Goal: Task Accomplishment & Management: Use online tool/utility

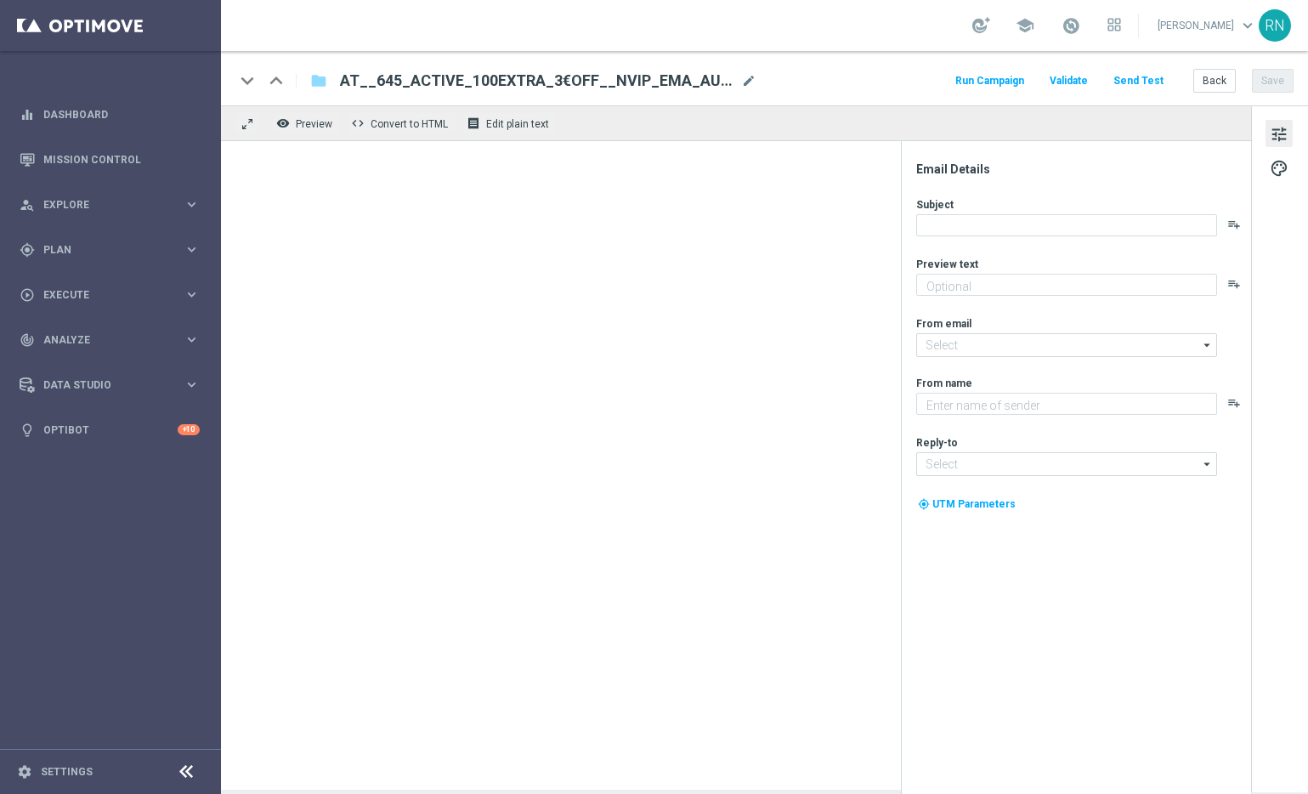
type textarea "[PERSON_NAME] dir 3 € Rabatt."
type input "[EMAIL_ADDRESS][DOMAIN_NAME]"
type textarea "Lottoland"
type input "[EMAIL_ADDRESS][DOMAIN_NAME]"
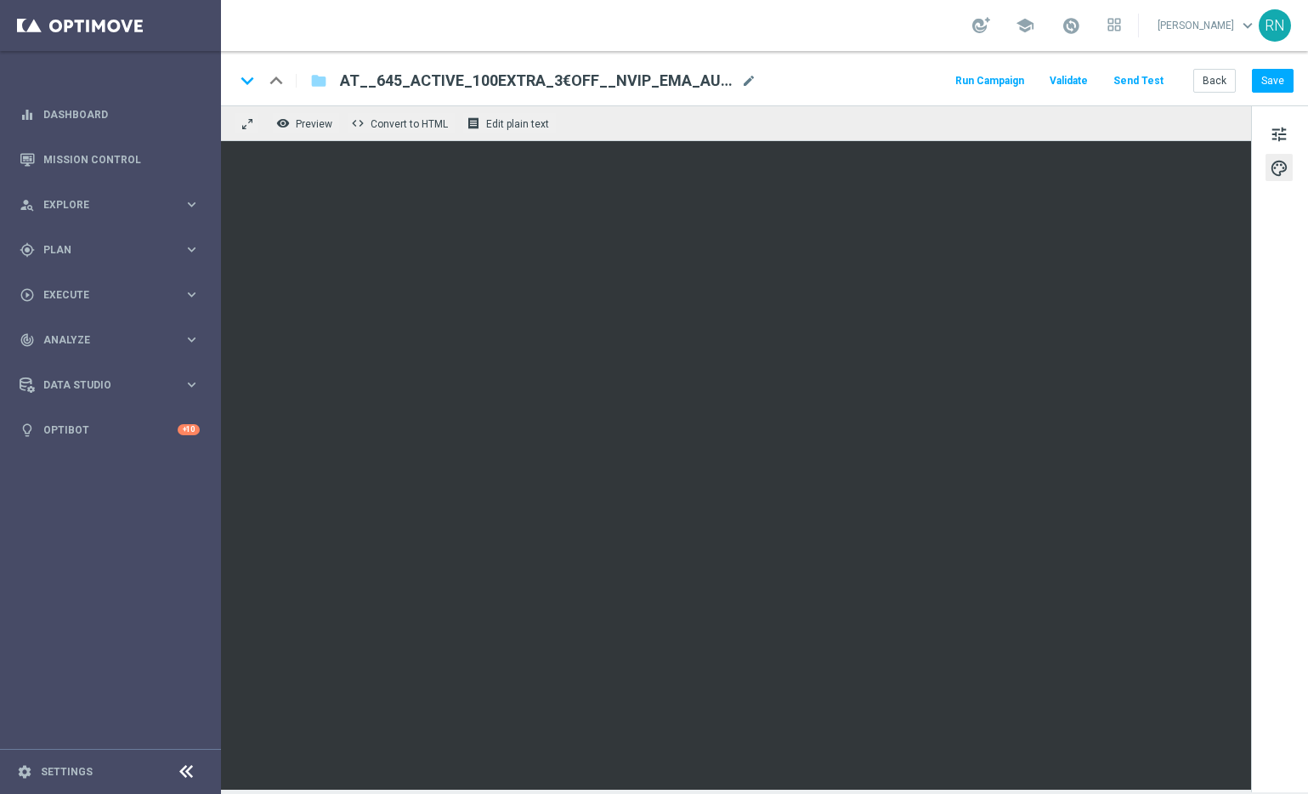
click at [895, 31] on div "school Ronny Niemann keyboard_arrow_down RN" at bounding box center [764, 25] width 1087 height 51
click at [1159, 82] on button "Send Test" at bounding box center [1138, 81] width 55 height 23
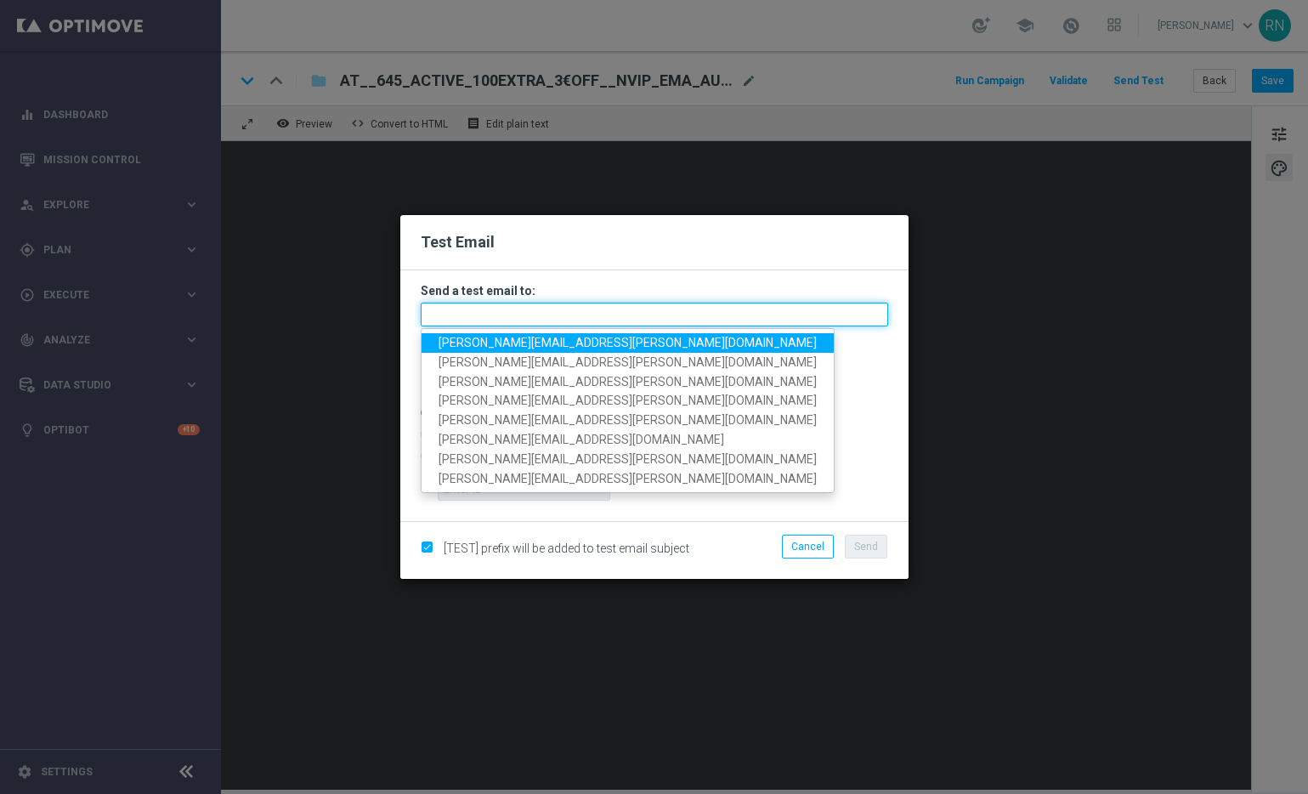
click at [493, 317] on input "text" at bounding box center [655, 315] width 468 height 24
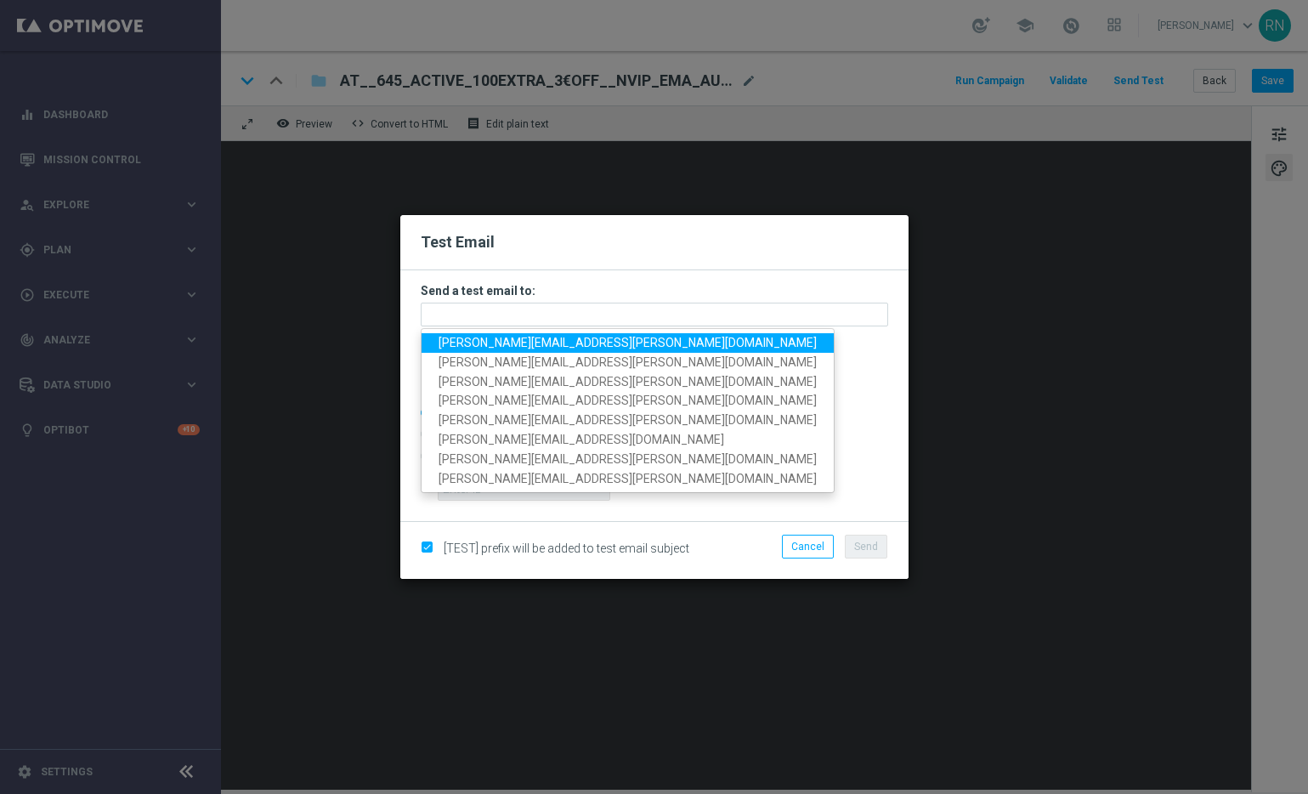
click at [511, 343] on span "[PERSON_NAME][EMAIL_ADDRESS][PERSON_NAME][DOMAIN_NAME]" at bounding box center [628, 343] width 378 height 14
type input "[PERSON_NAME][EMAIL_ADDRESS][PERSON_NAME][DOMAIN_NAME]"
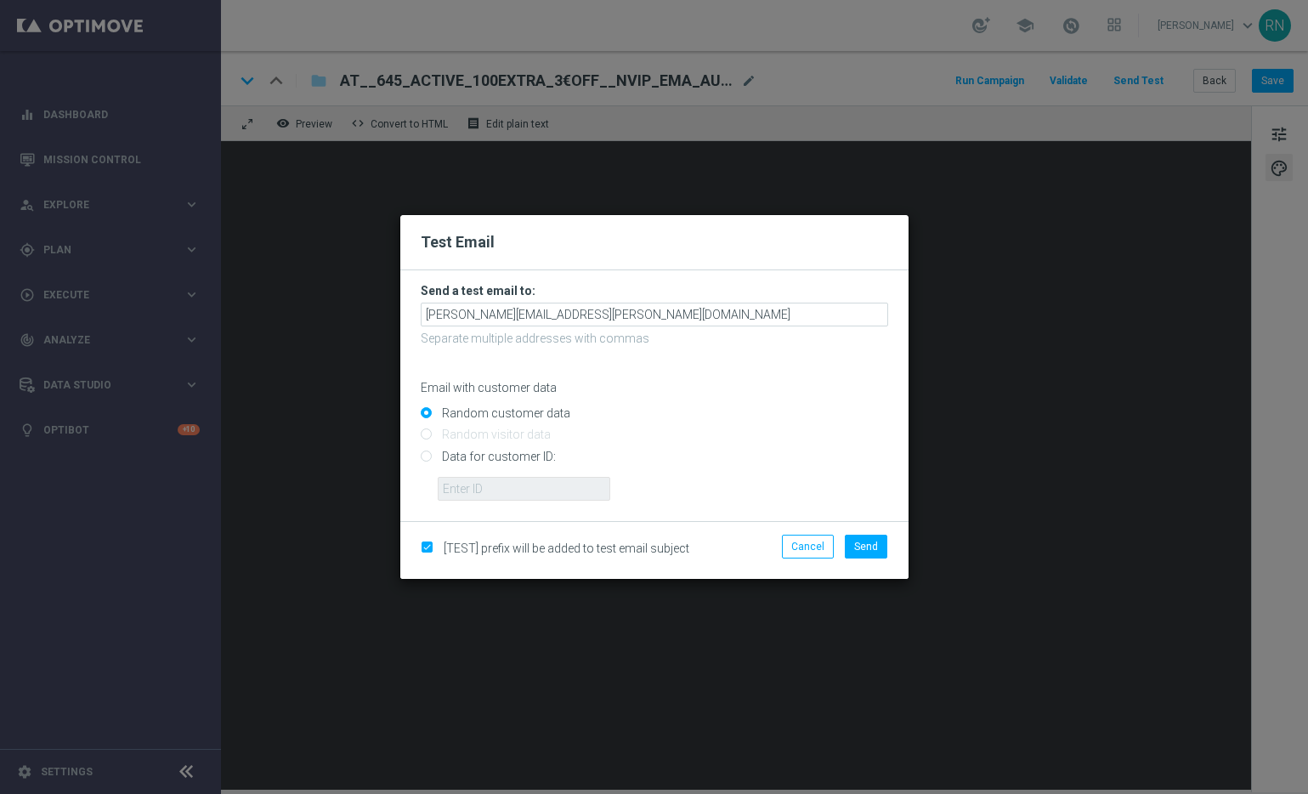
click at [428, 453] on input "Data for customer ID:" at bounding box center [655, 463] width 468 height 24
radio input "true"
click at [564, 483] on input "text" at bounding box center [524, 489] width 173 height 24
paste input "224105369"
type input "224105369"
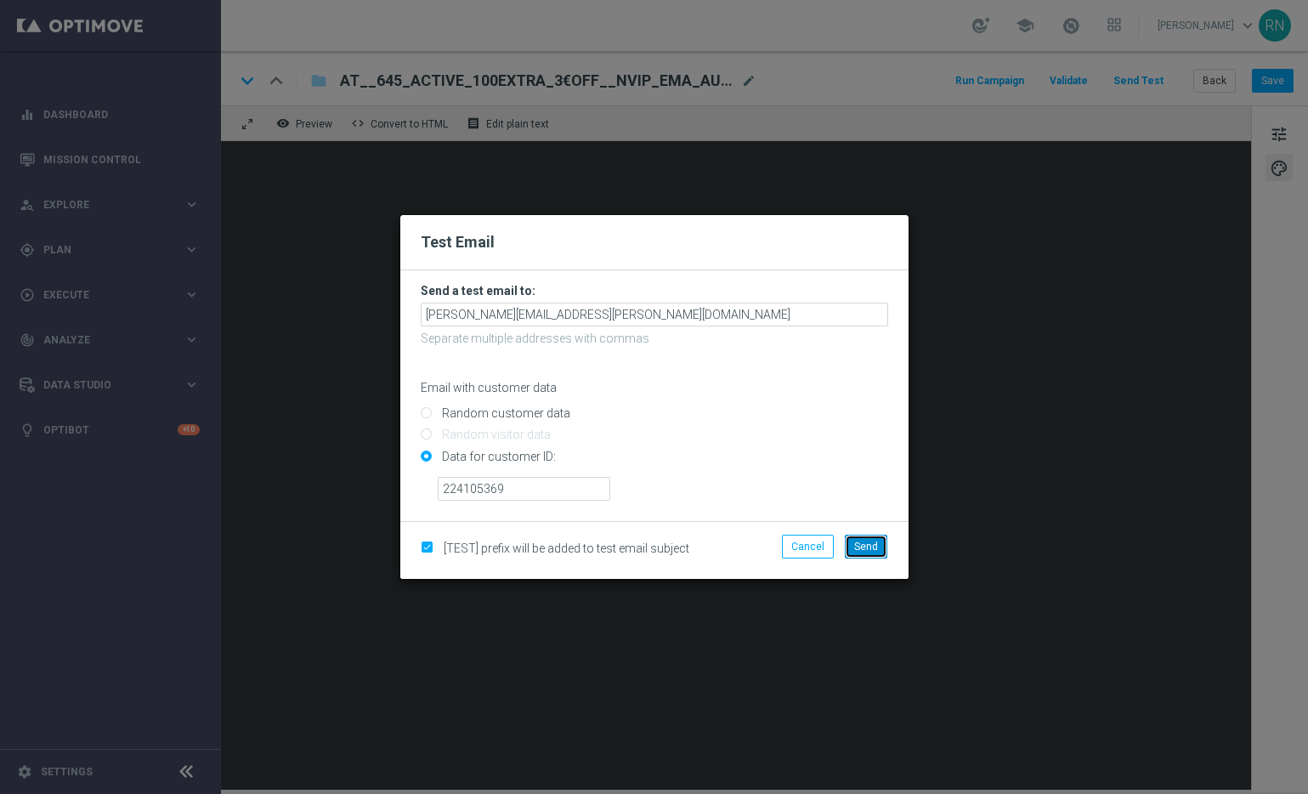
click at [870, 547] on span "Send" at bounding box center [866, 547] width 24 height 12
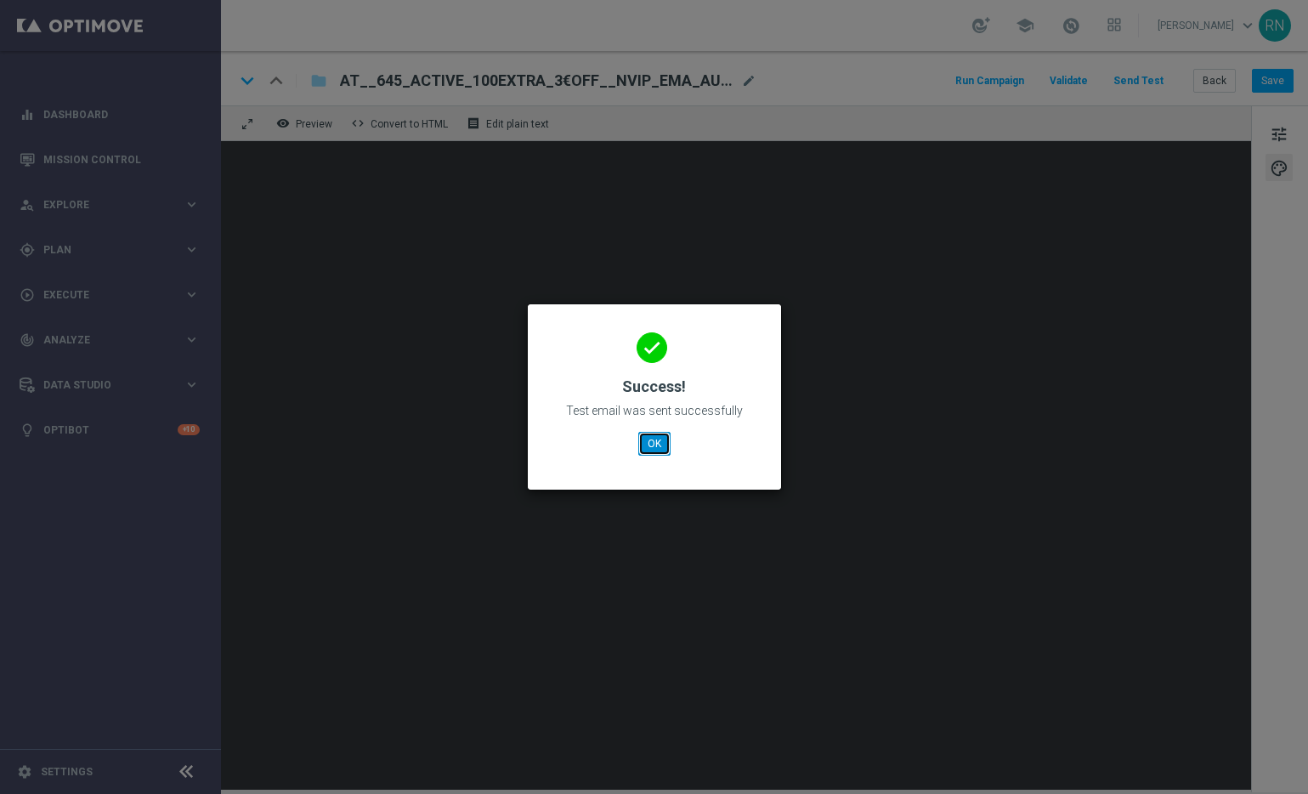
click at [659, 440] on button "OK" at bounding box center [654, 444] width 32 height 24
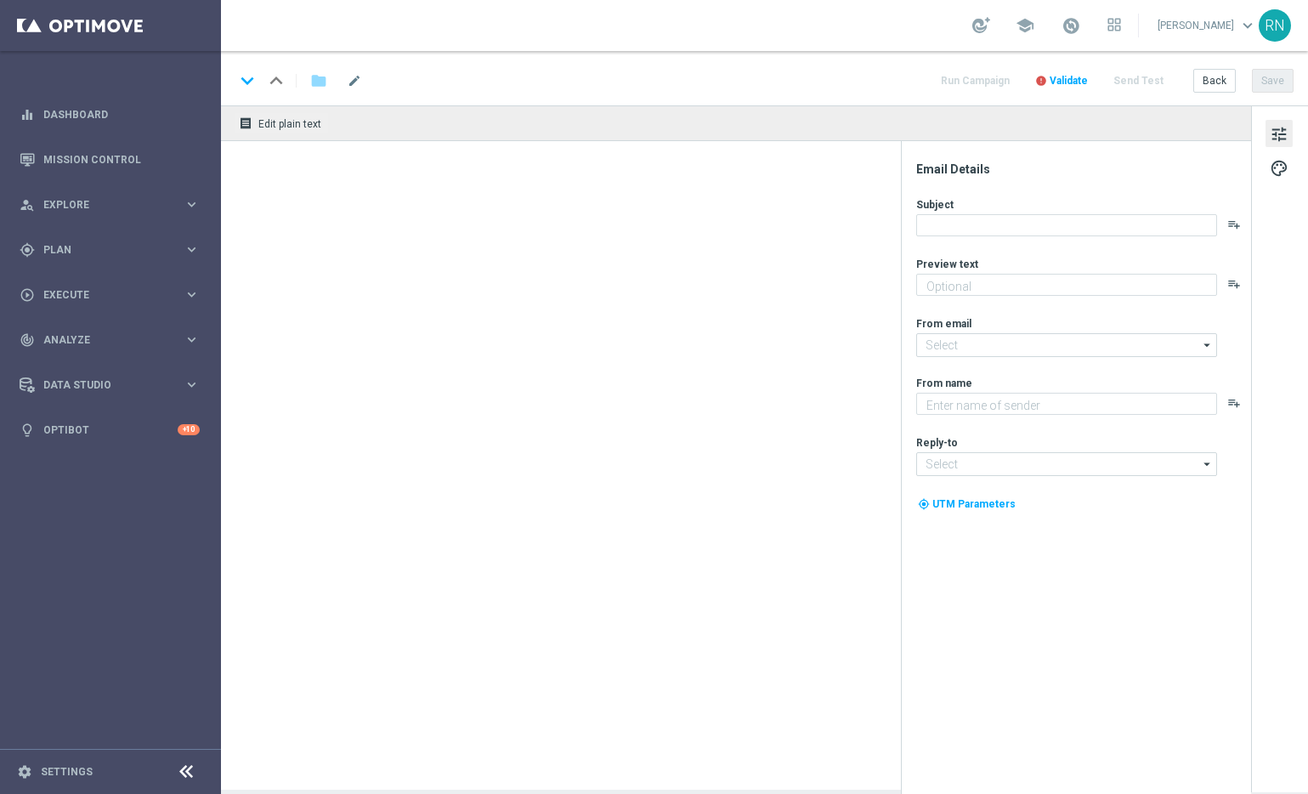
type textarea "[PERSON_NAME] dir 3 € Rabatt."
type textarea "Lottoland"
type input "[EMAIL_ADDRESS][DOMAIN_NAME]"
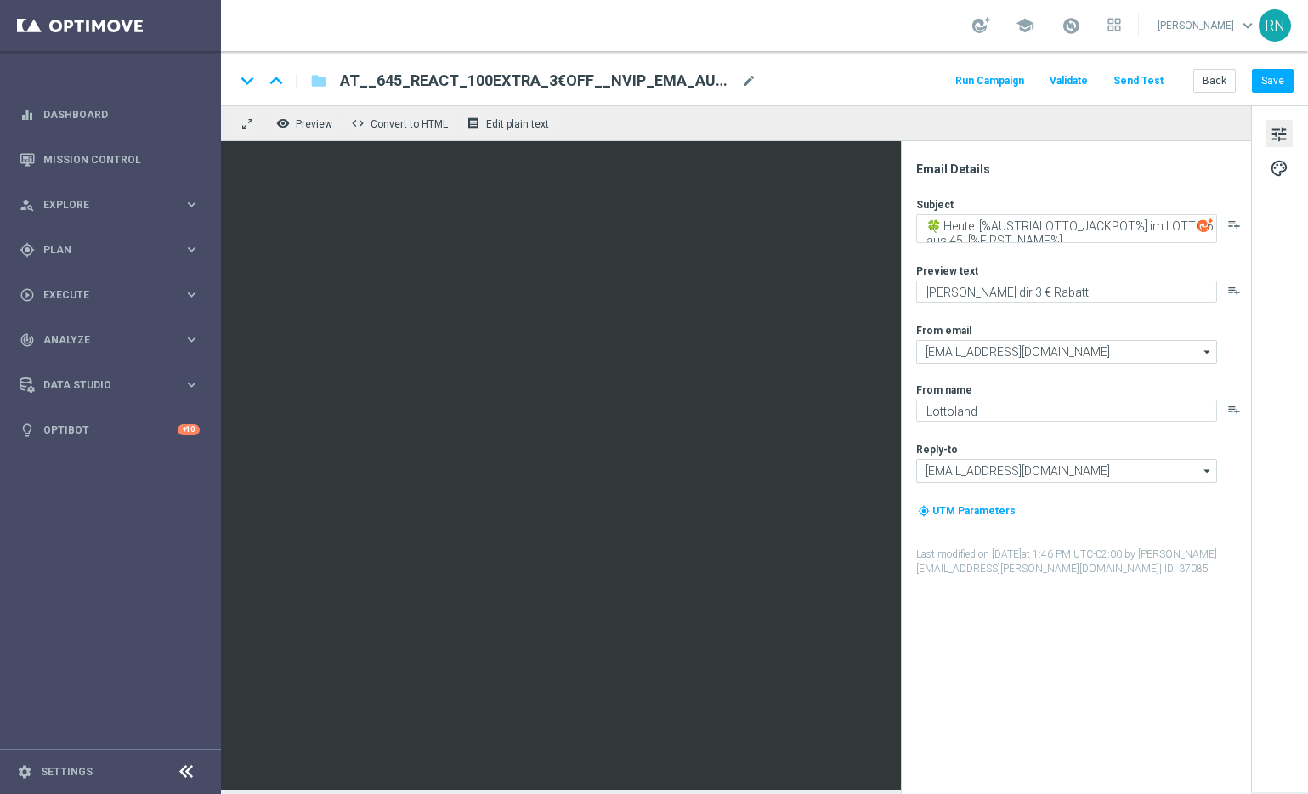
click at [1144, 77] on button "Send Test" at bounding box center [1138, 81] width 55 height 23
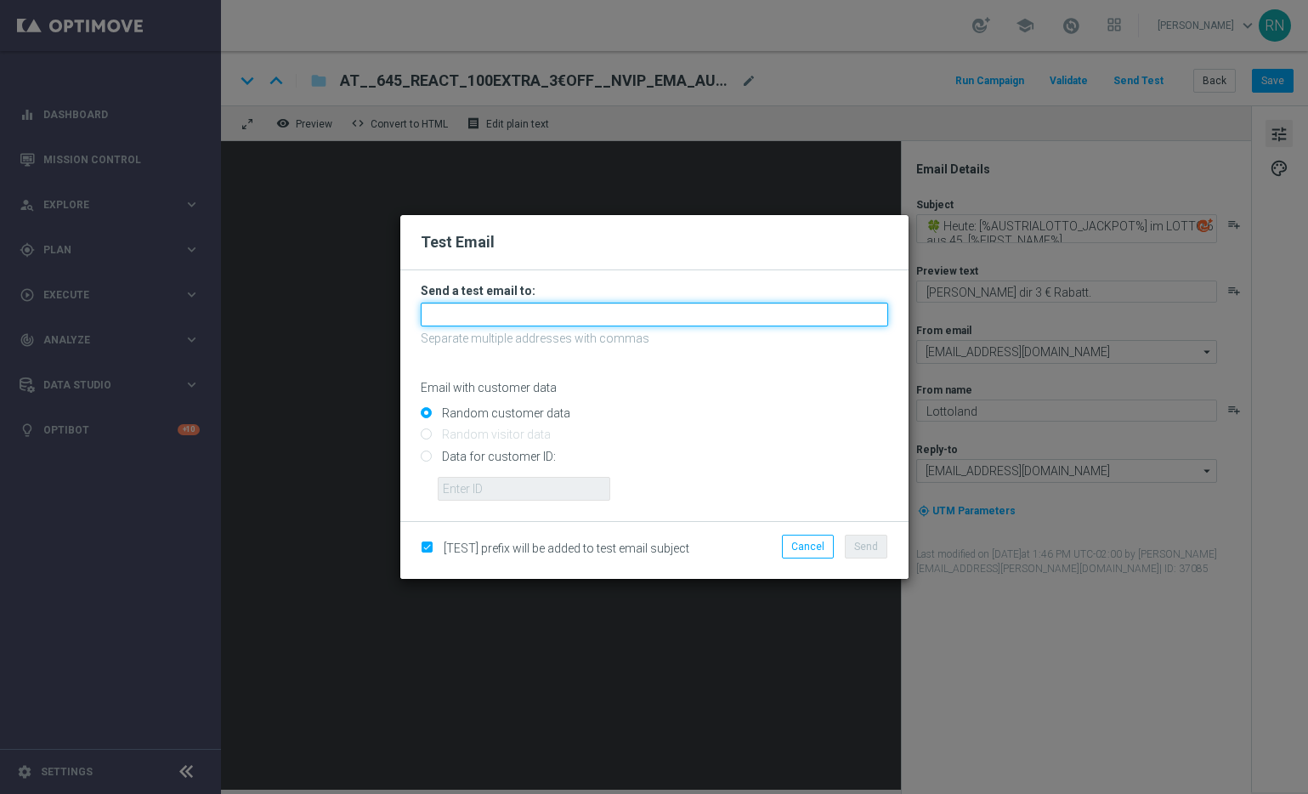
click at [551, 304] on input "text" at bounding box center [655, 315] width 468 height 24
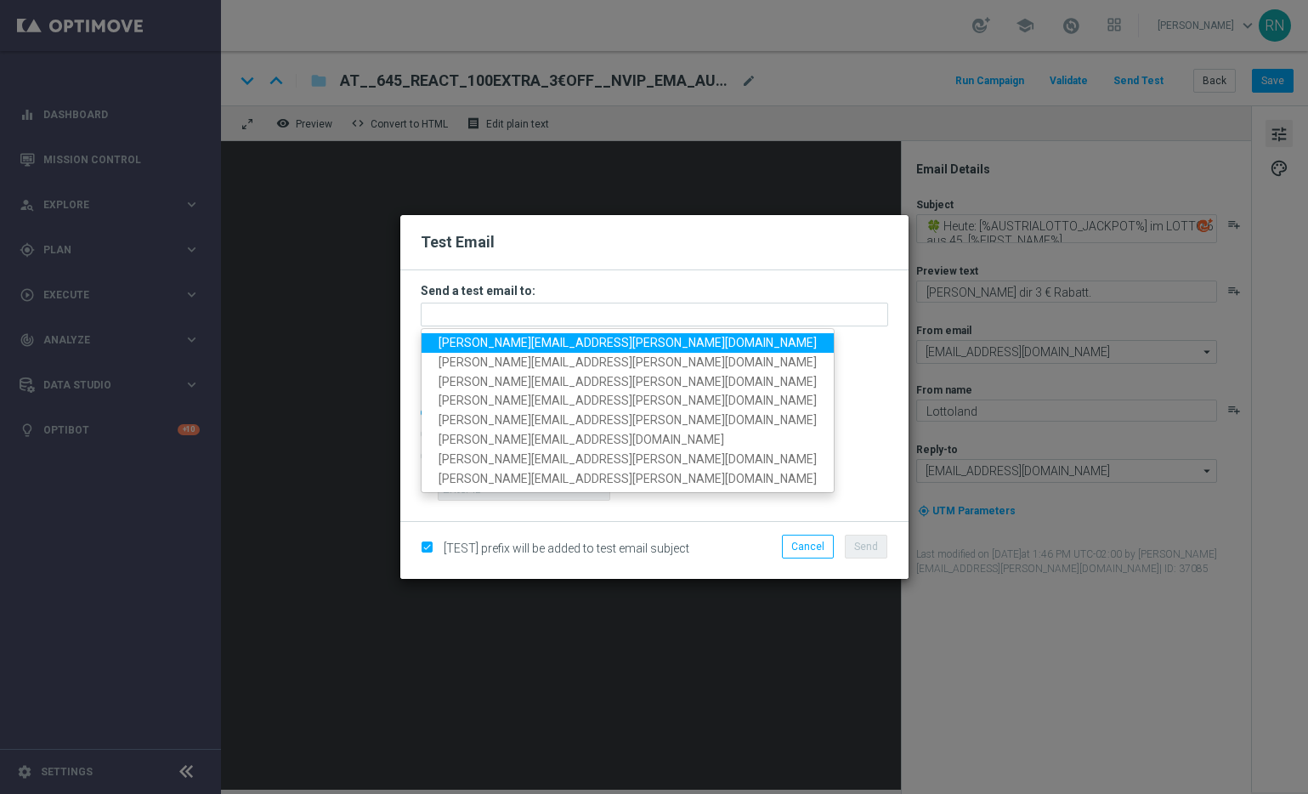
click at [540, 343] on span "[PERSON_NAME][EMAIL_ADDRESS][PERSON_NAME][DOMAIN_NAME]" at bounding box center [628, 343] width 378 height 14
type input "[PERSON_NAME][EMAIL_ADDRESS][PERSON_NAME][DOMAIN_NAME]"
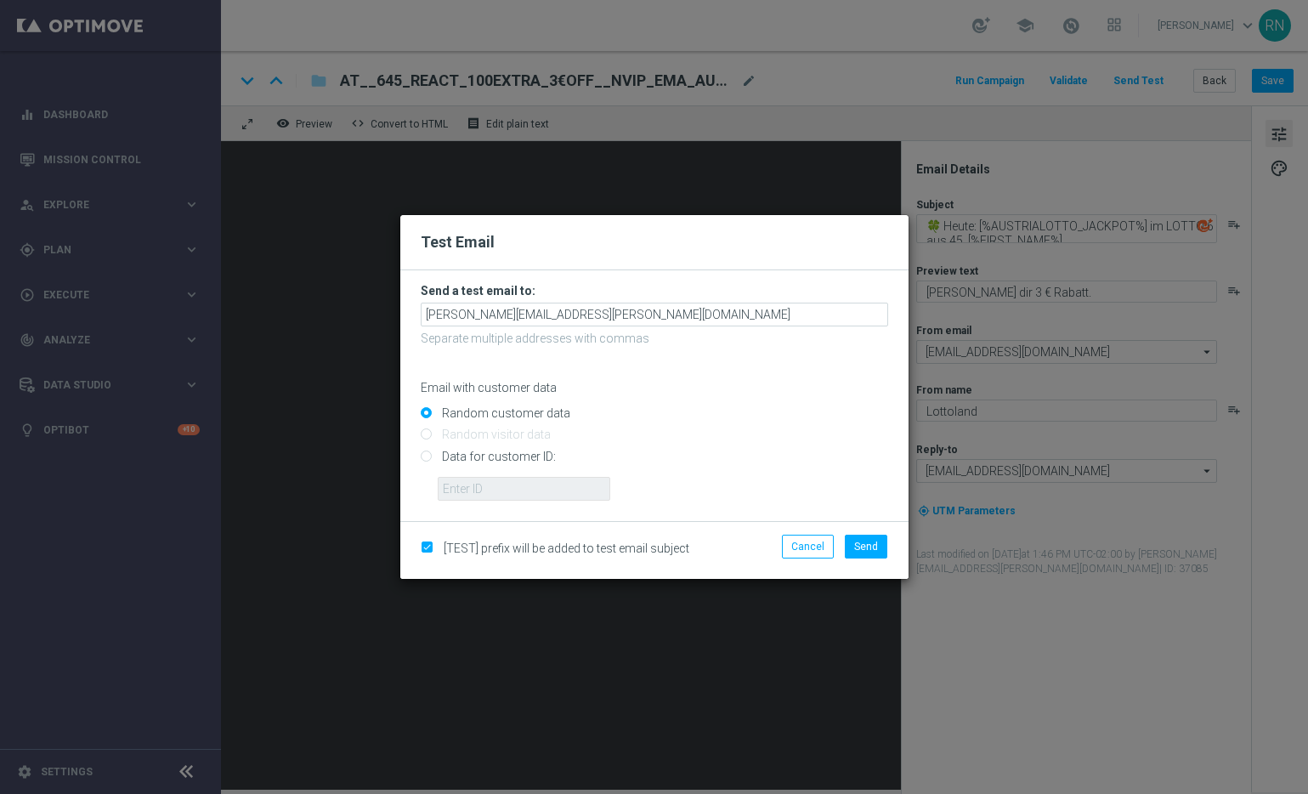
click at [469, 461] on input "Data for customer ID:" at bounding box center [655, 463] width 468 height 24
radio input "true"
click at [502, 485] on input "text" at bounding box center [524, 489] width 173 height 24
paste input "224105369"
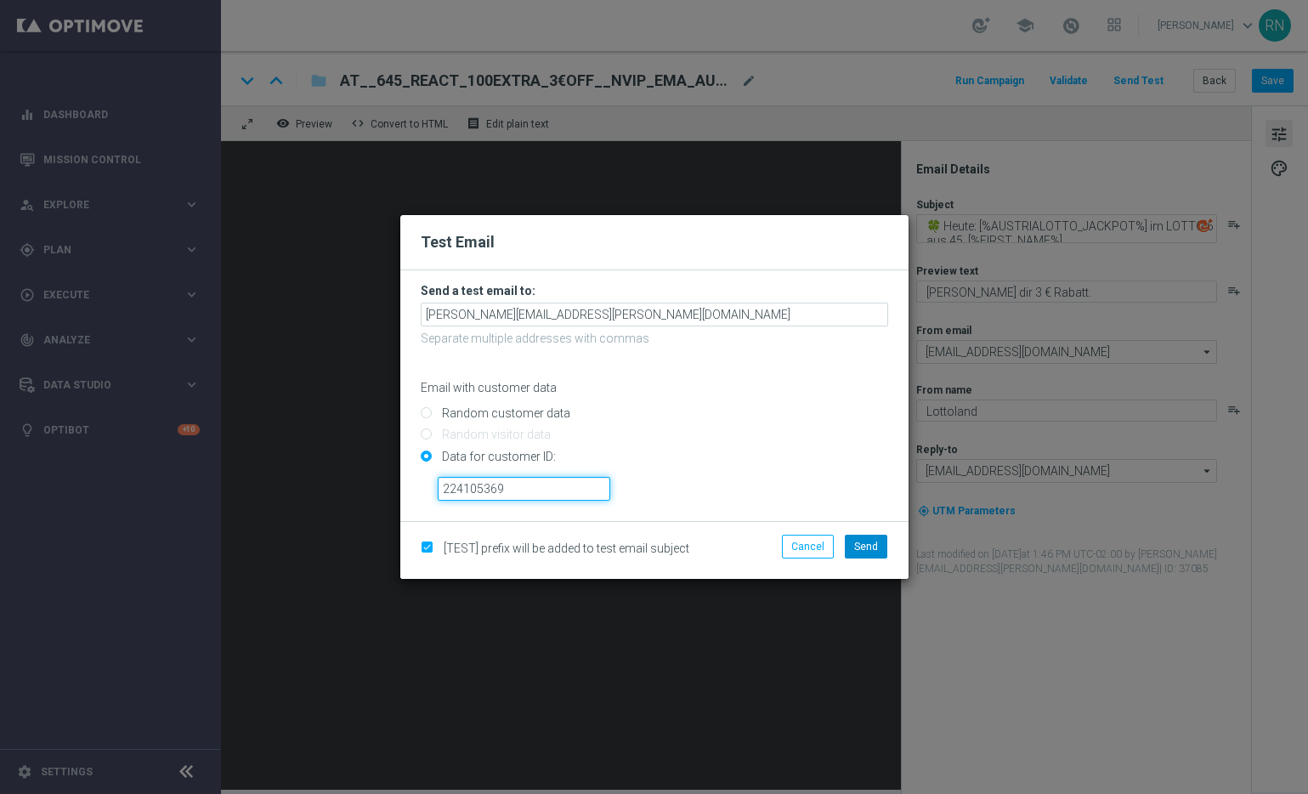
type input "224105369"
click at [867, 553] on button "Send" at bounding box center [866, 547] width 43 height 24
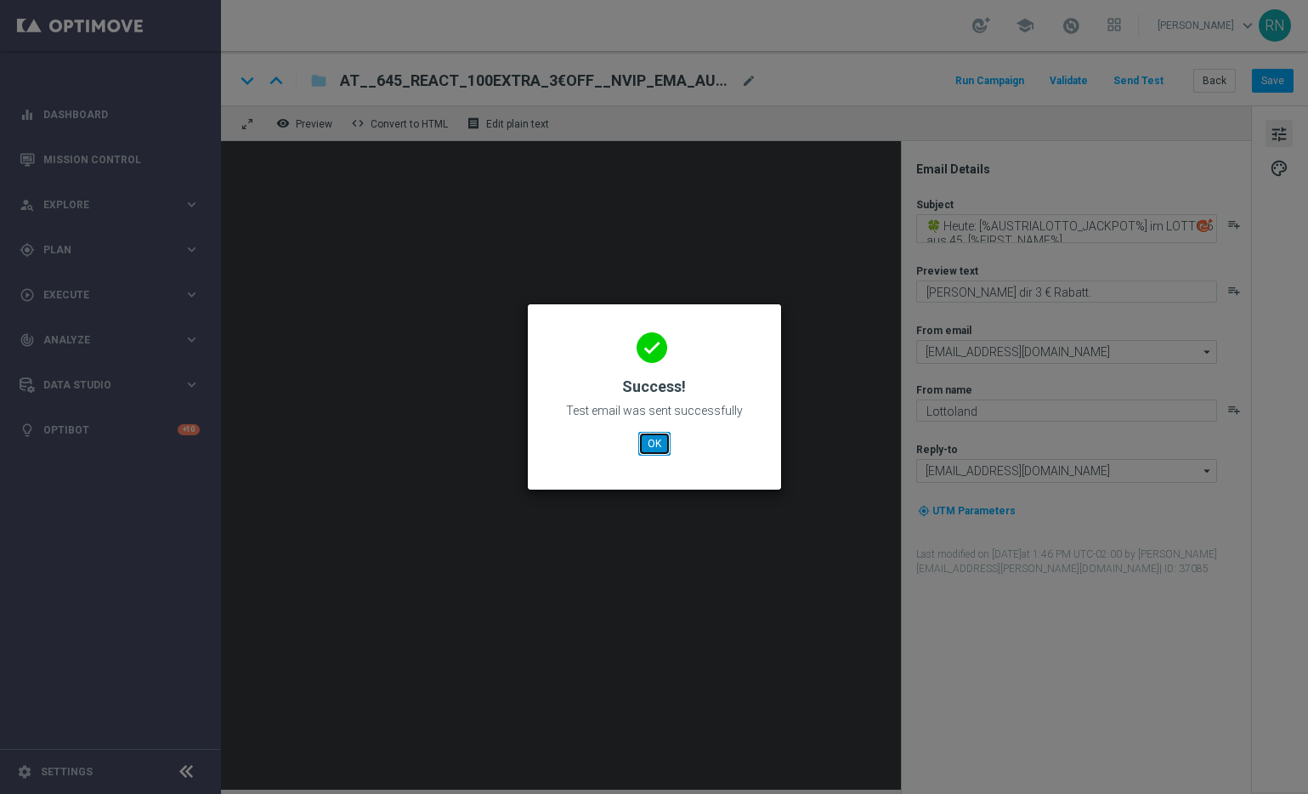
click at [650, 443] on button "OK" at bounding box center [654, 444] width 32 height 24
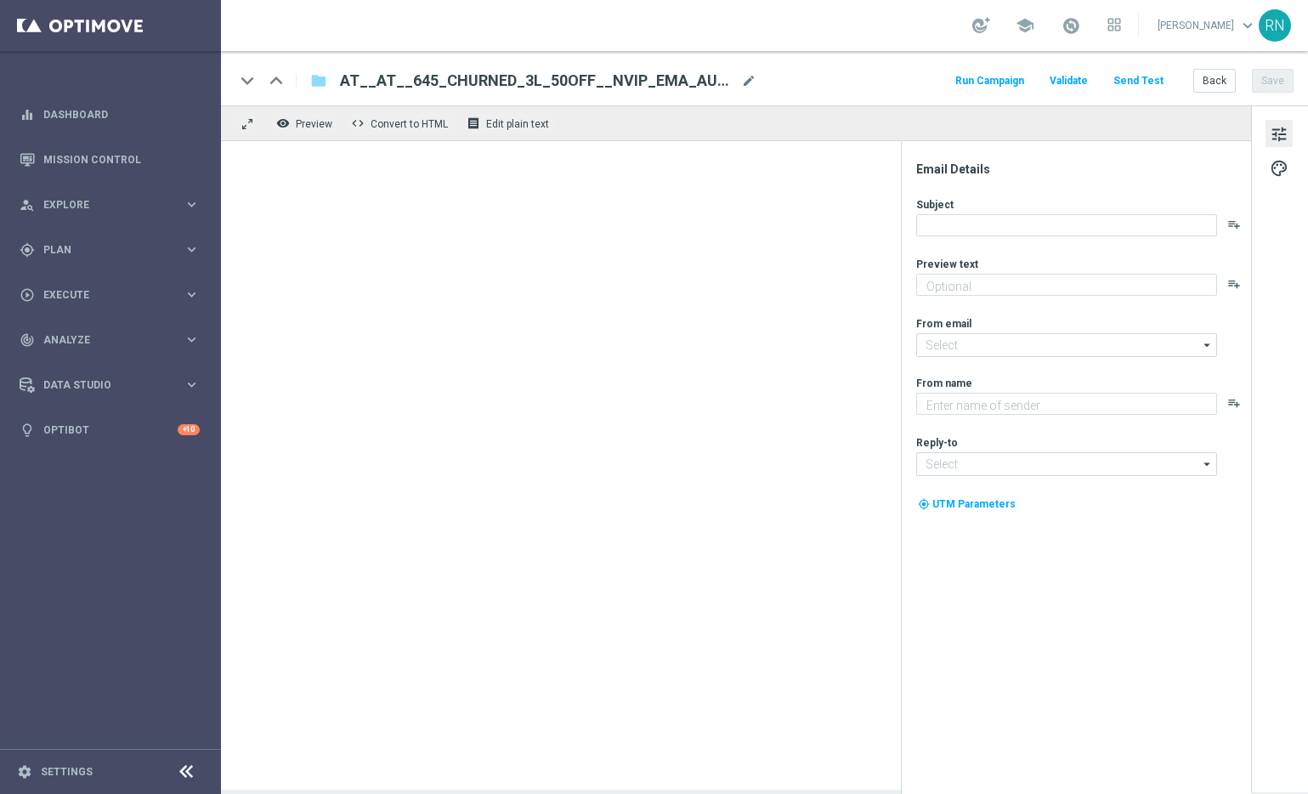
type textarea "[PERSON_NAME] dir 50 % Rabatt."
type textarea "Lottoland"
type input "[EMAIL_ADDRESS][DOMAIN_NAME]"
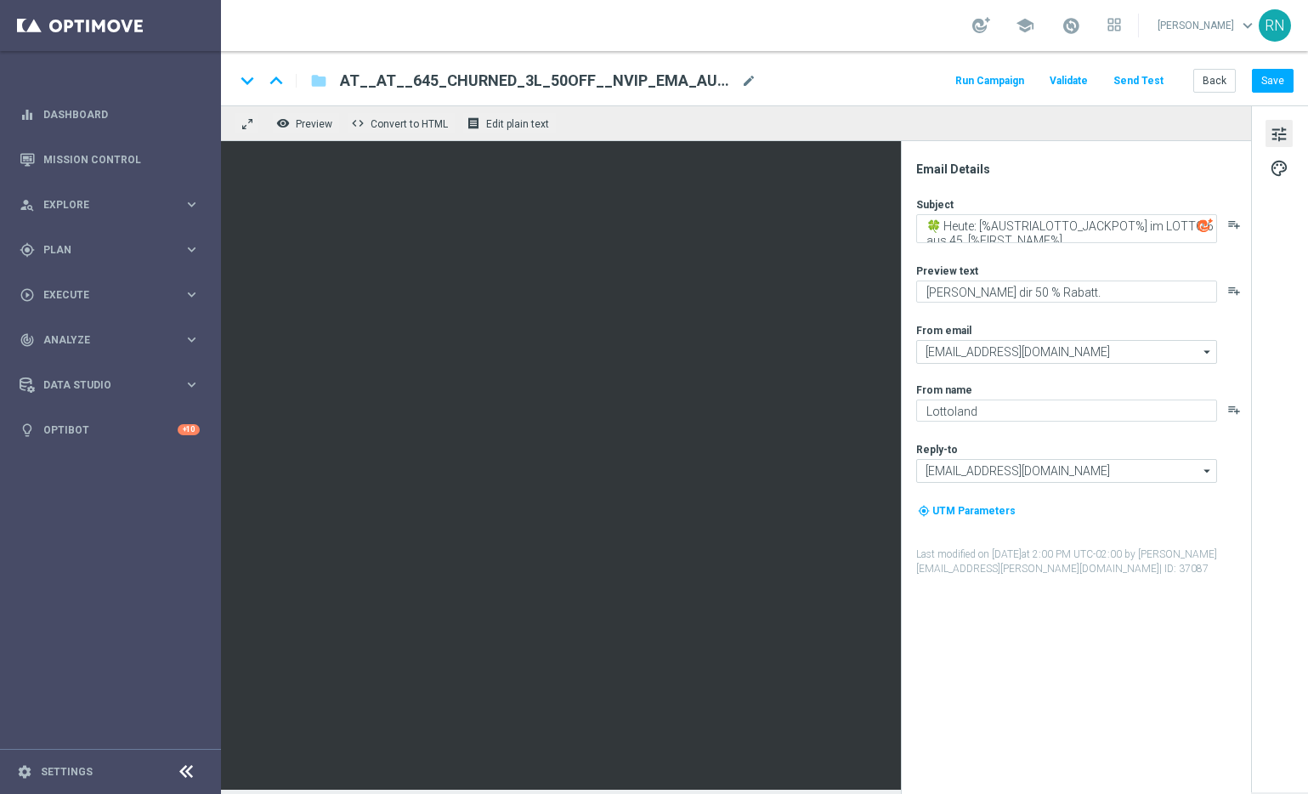
click at [1149, 77] on button "Send Test" at bounding box center [1138, 81] width 55 height 23
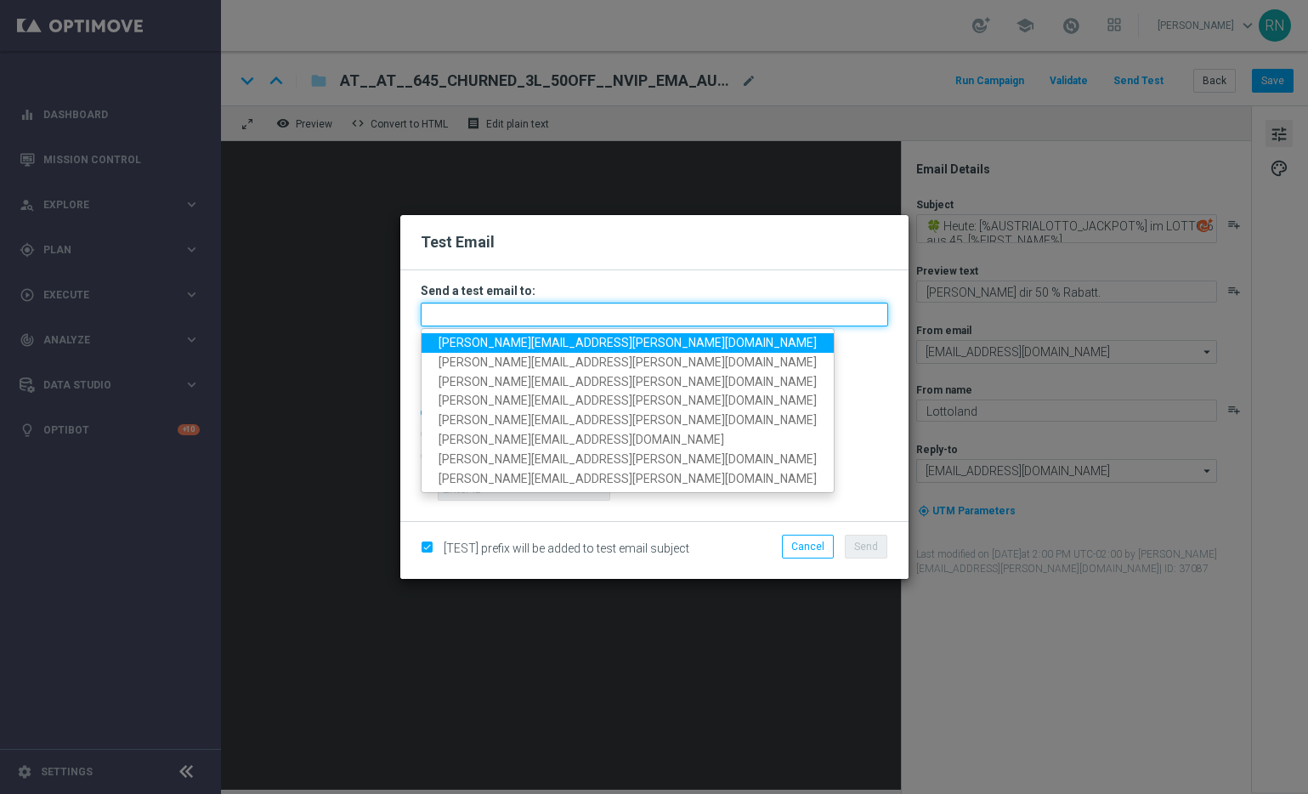
click at [578, 311] on input "text" at bounding box center [655, 315] width 468 height 24
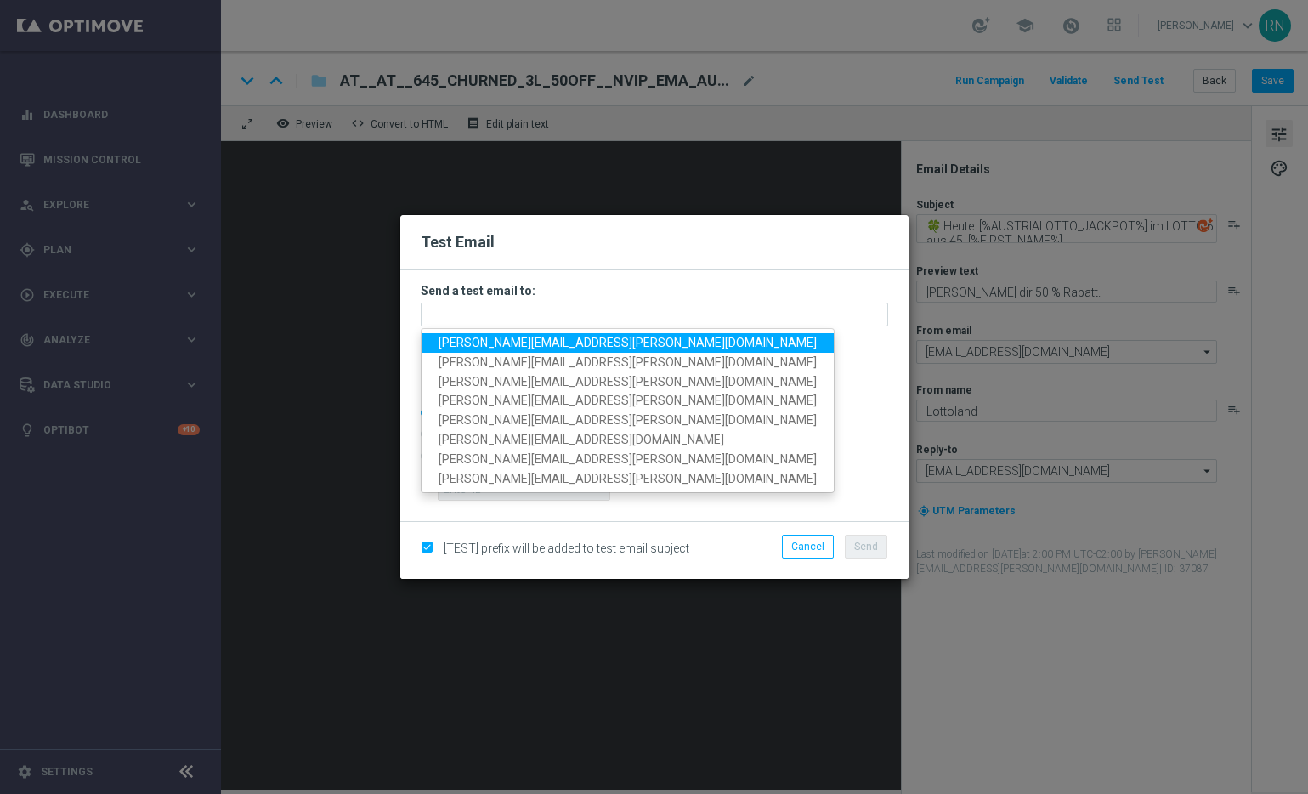
click at [571, 339] on span "[PERSON_NAME][EMAIL_ADDRESS][PERSON_NAME][DOMAIN_NAME]" at bounding box center [628, 343] width 378 height 14
type input "[PERSON_NAME][EMAIL_ADDRESS][PERSON_NAME][DOMAIN_NAME]"
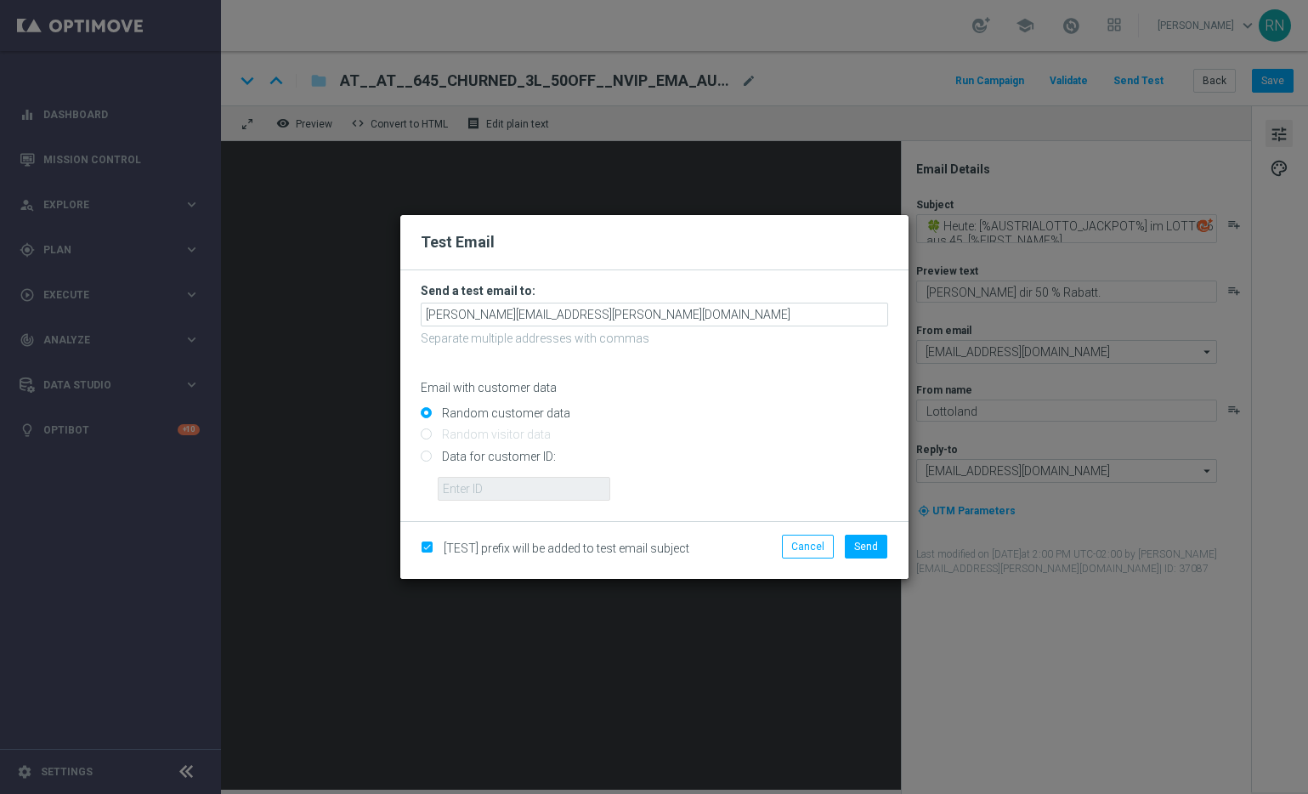
click at [507, 459] on input "Data for customer ID:" at bounding box center [655, 463] width 468 height 24
radio input "true"
click at [545, 492] on input "text" at bounding box center [524, 489] width 173 height 24
paste input "224105369"
type input "224105369"
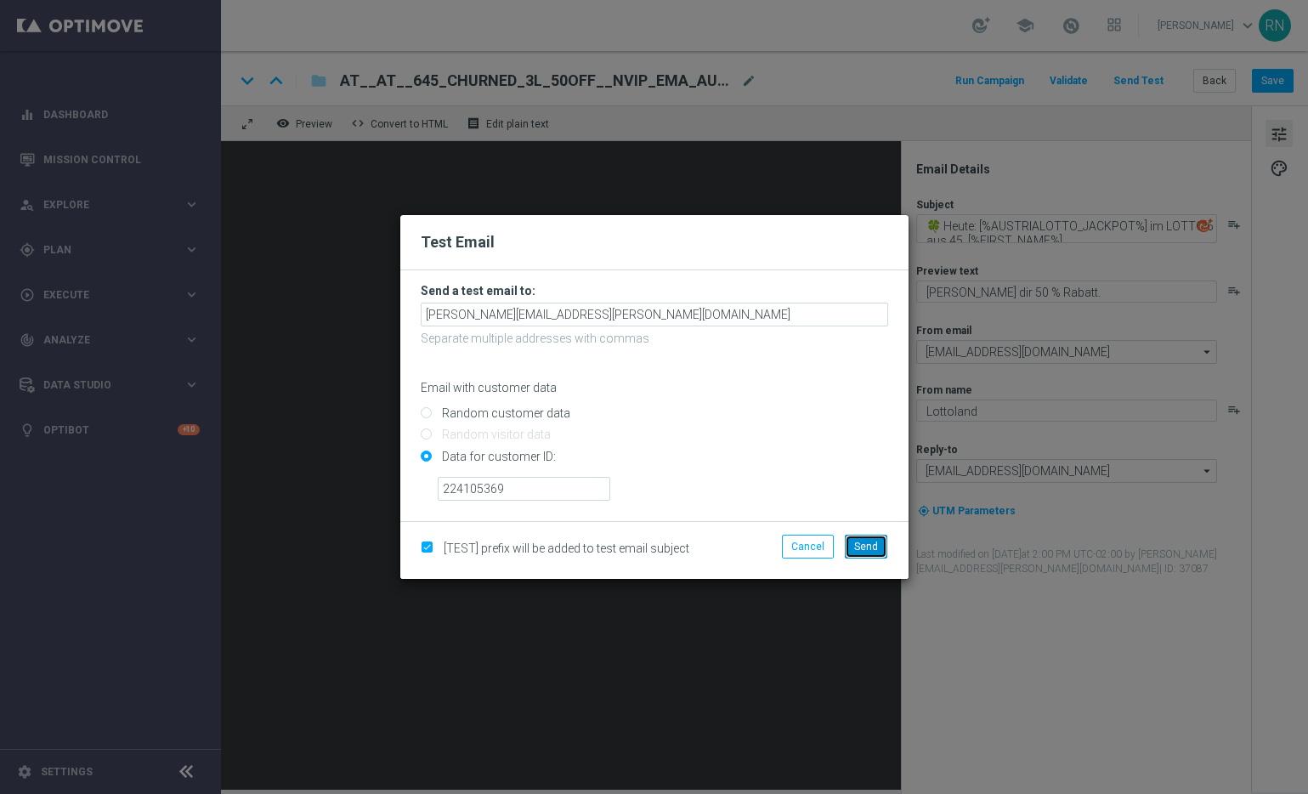
click at [874, 545] on span "Send" at bounding box center [866, 547] width 24 height 12
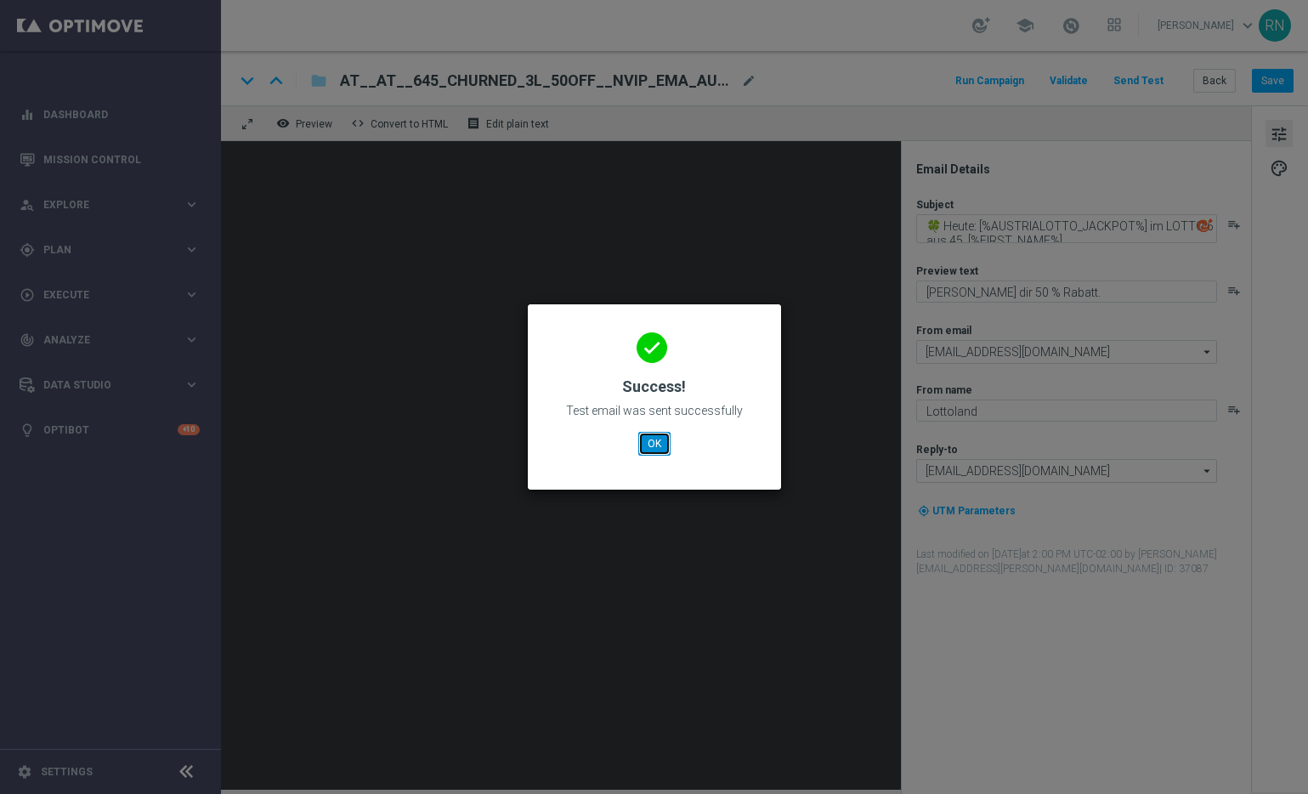
click at [654, 440] on button "OK" at bounding box center [654, 444] width 32 height 24
